Goal: Obtain resource: Obtain resource

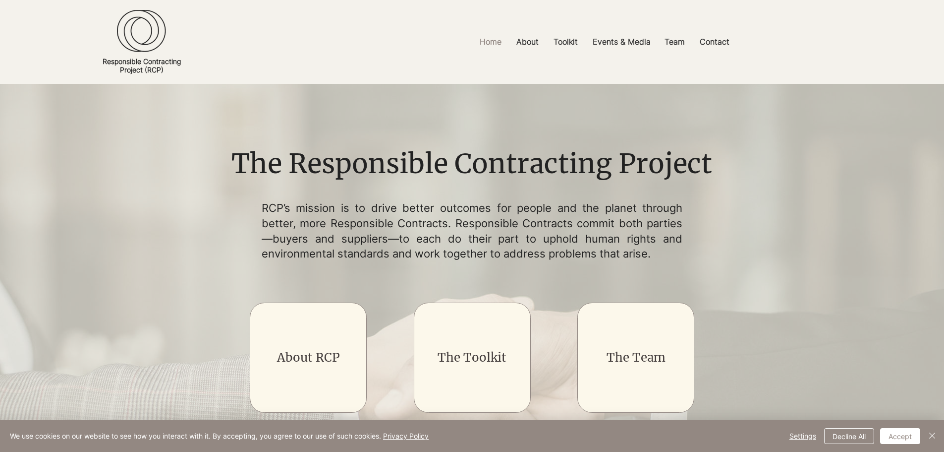
click at [791, 218] on img "main content" at bounding box center [472, 361] width 944 height 555
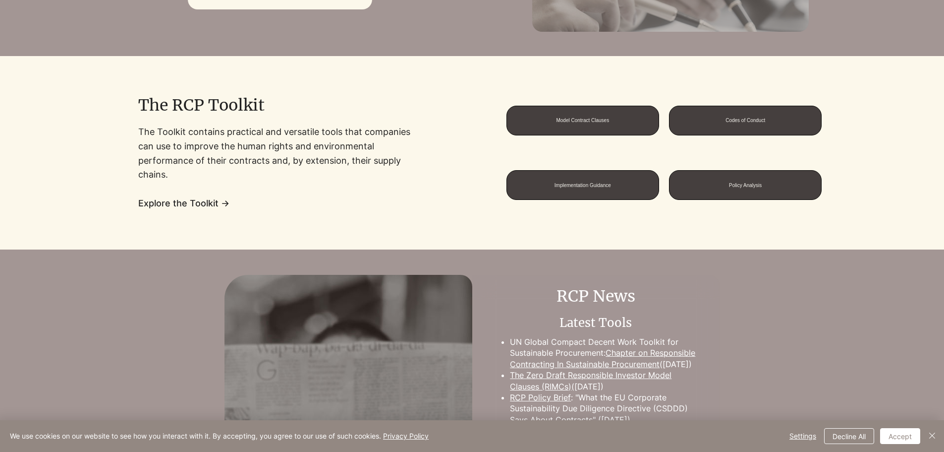
scroll to position [733, 0]
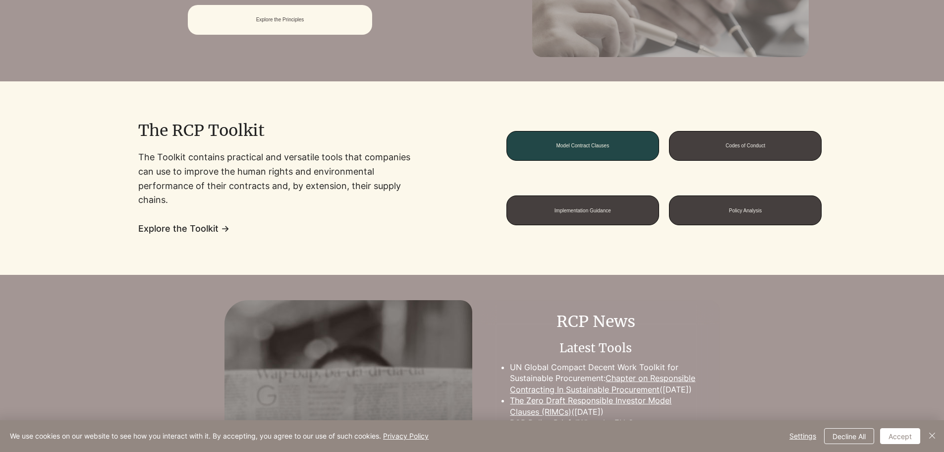
click at [592, 145] on span "Model Contract Clauses" at bounding box center [582, 145] width 53 height 5
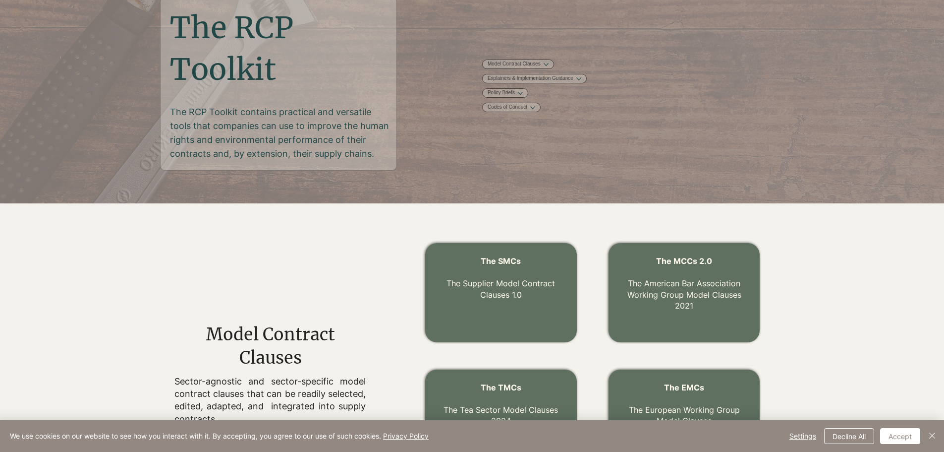
scroll to position [149, 0]
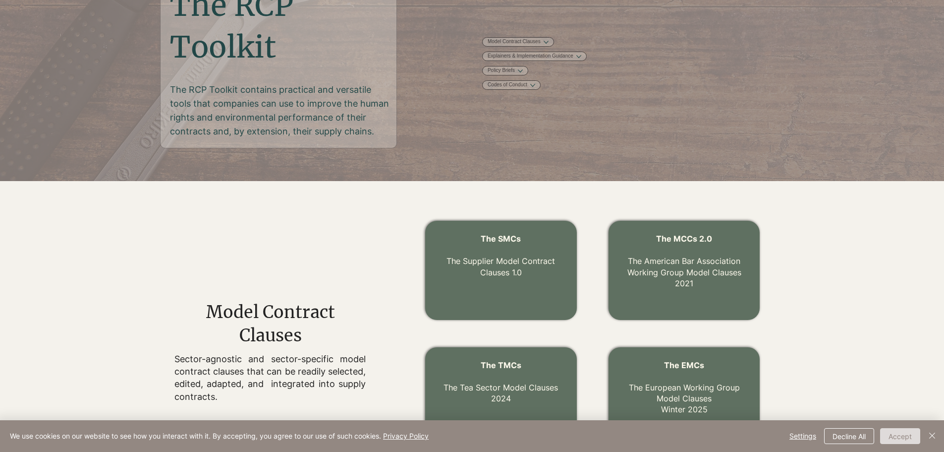
click at [892, 434] on button "Accept" at bounding box center [900, 436] width 40 height 16
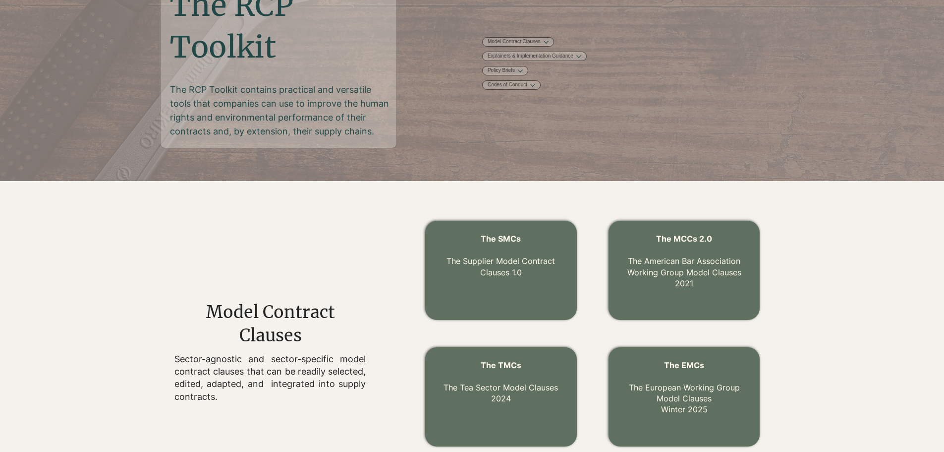
click at [385, 226] on div at bounding box center [241, 397] width 307 height 382
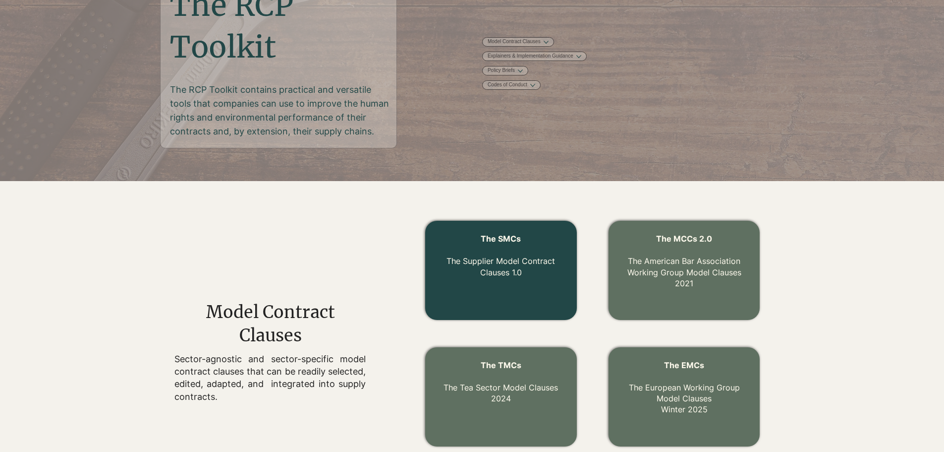
click at [537, 268] on p "The Supplier Model Contract Clauses 1.0" at bounding box center [501, 260] width 127 height 33
click at [532, 257] on link "The Supplier Model Contract Clauses 1.0" at bounding box center [501, 266] width 109 height 21
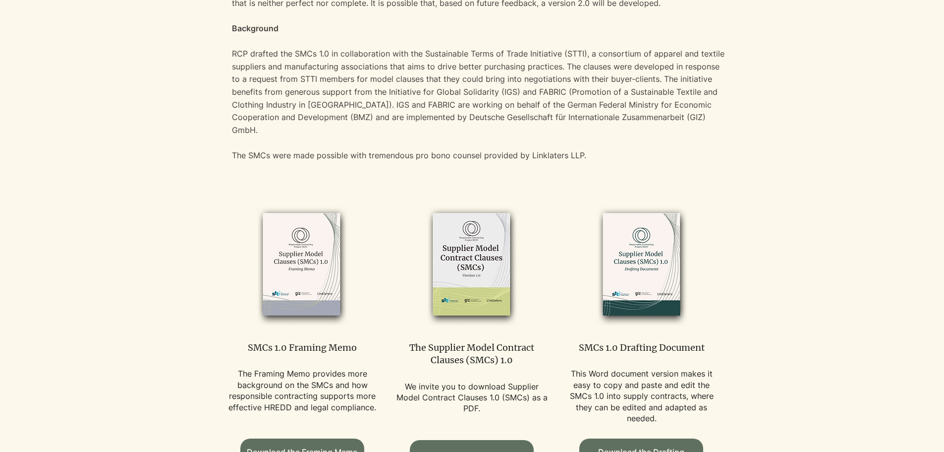
scroll to position [496, 0]
